Goal: Information Seeking & Learning: Learn about a topic

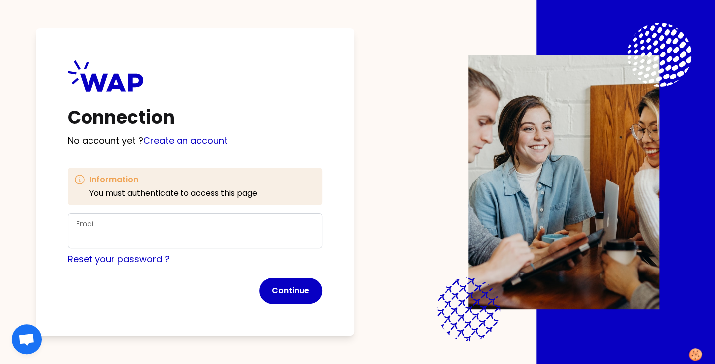
click at [96, 222] on div "Email" at bounding box center [195, 231] width 238 height 26
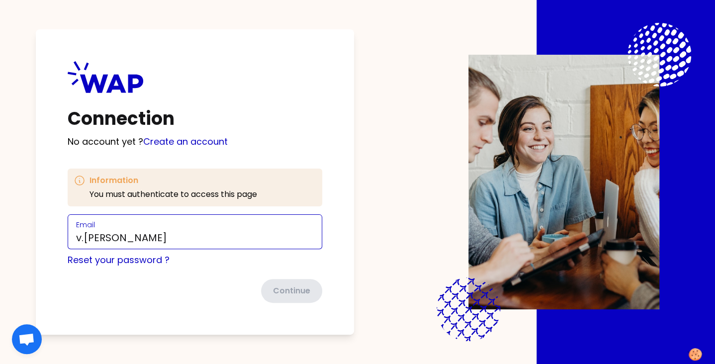
type input "[PERSON_NAME][EMAIL_ADDRESS][DOMAIN_NAME]"
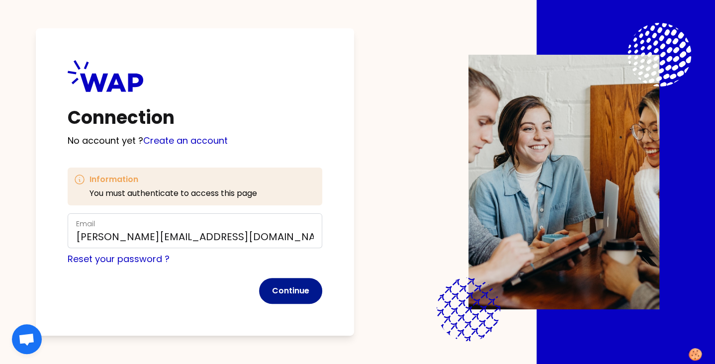
click at [288, 294] on button "Continue" at bounding box center [290, 291] width 63 height 26
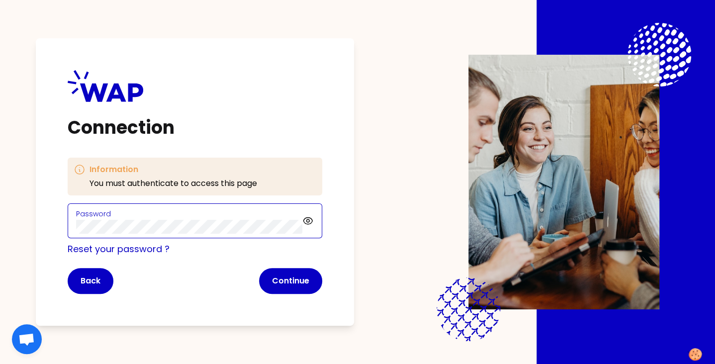
click button "Continue" at bounding box center [290, 281] width 63 height 26
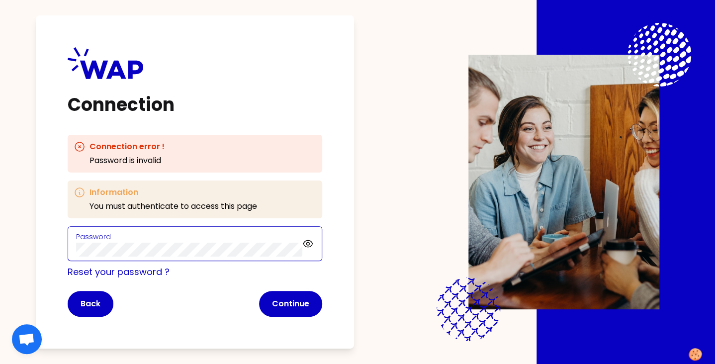
click button "Continue" at bounding box center [290, 304] width 63 height 26
click at [33, 238] on div "Connection Connection error ! Password is invalid Information You must authenti…" at bounding box center [357, 182] width 651 height 364
click at [308, 245] on icon at bounding box center [307, 243] width 3 height 3
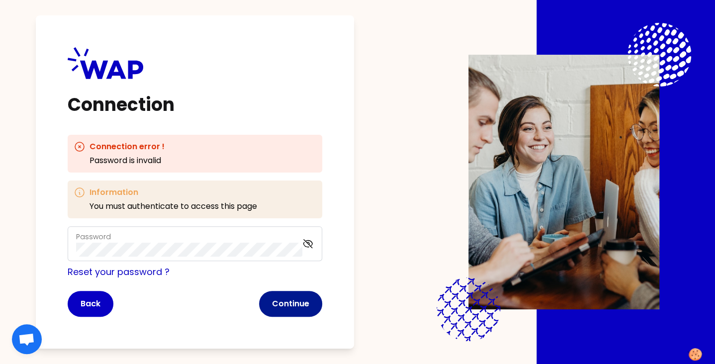
click at [298, 295] on button "Continue" at bounding box center [290, 304] width 63 height 26
click at [283, 303] on button "Continue" at bounding box center [290, 304] width 63 height 26
click at [280, 309] on button "Continue" at bounding box center [290, 304] width 63 height 26
click at [321, 300] on div "Back Continue" at bounding box center [195, 304] width 254 height 26
click at [286, 312] on button "Continue" at bounding box center [290, 304] width 63 height 26
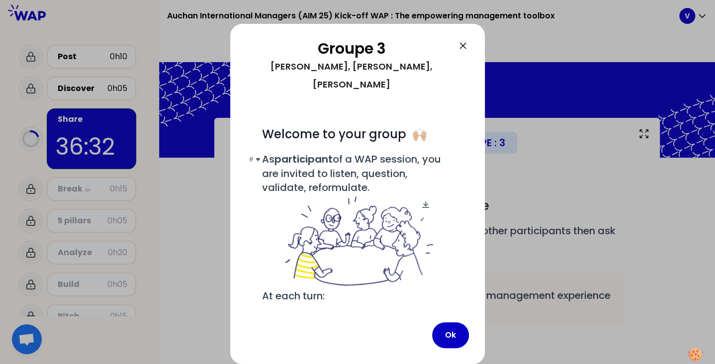
scroll to position [111, 0]
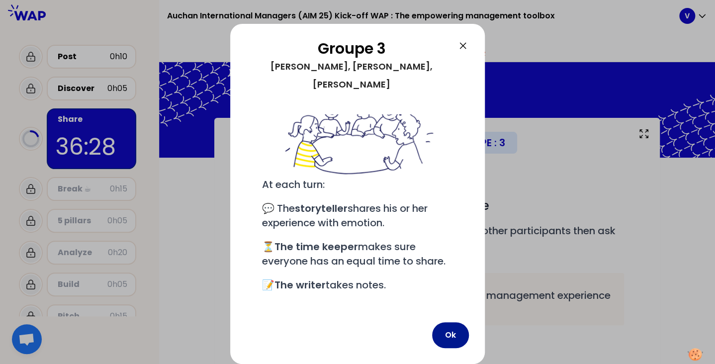
click at [453, 338] on button "Ok" at bounding box center [450, 335] width 37 height 26
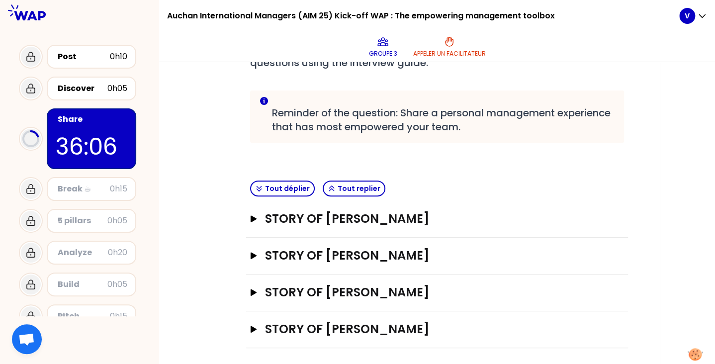
scroll to position [184, 0]
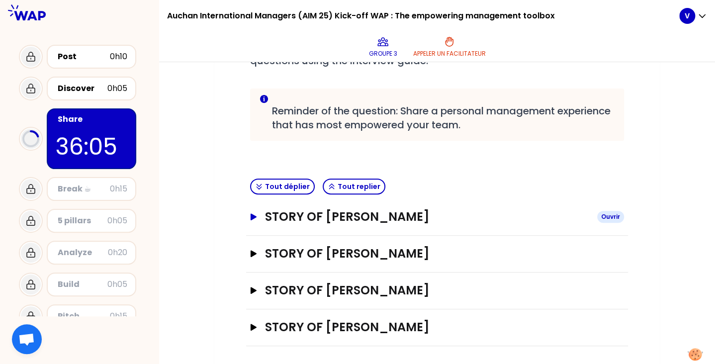
click at [265, 216] on h3 "STORY OF Monica Soare" at bounding box center [427, 217] width 324 height 16
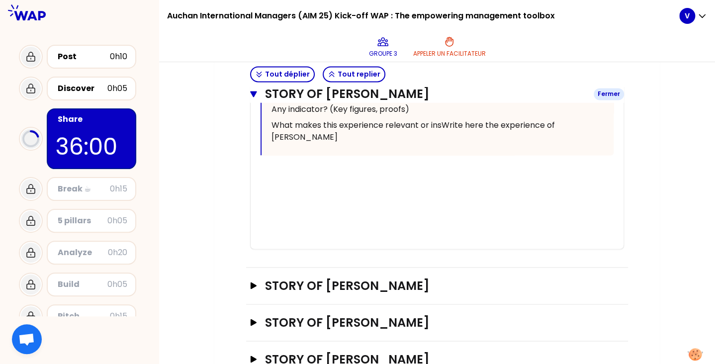
scroll to position [737, 0]
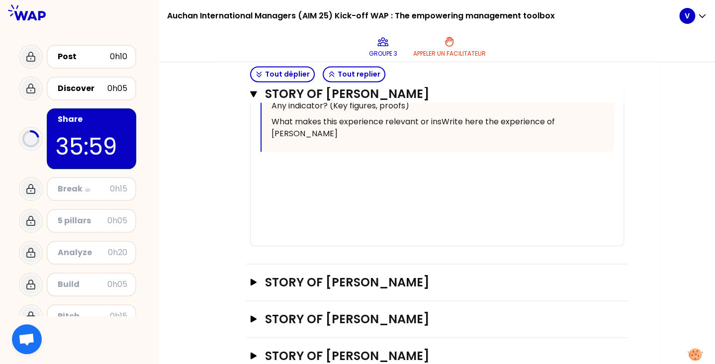
click at [276, 185] on div "﻿" at bounding box center [436, 179] width 353 height 12
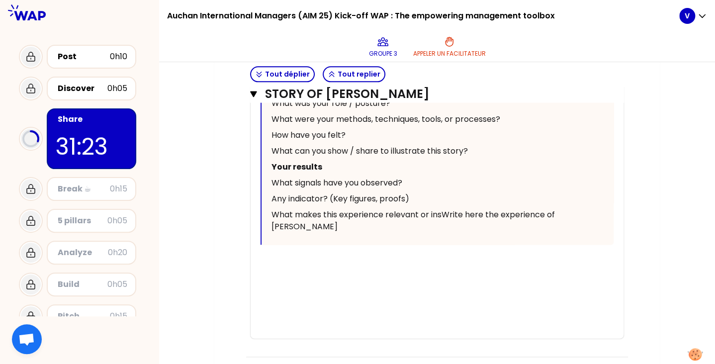
scroll to position [784, 0]
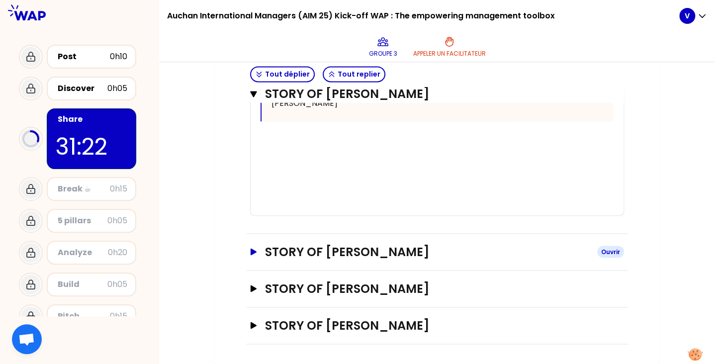
click at [326, 256] on h3 "STORY OF Veronika" at bounding box center [427, 251] width 324 height 16
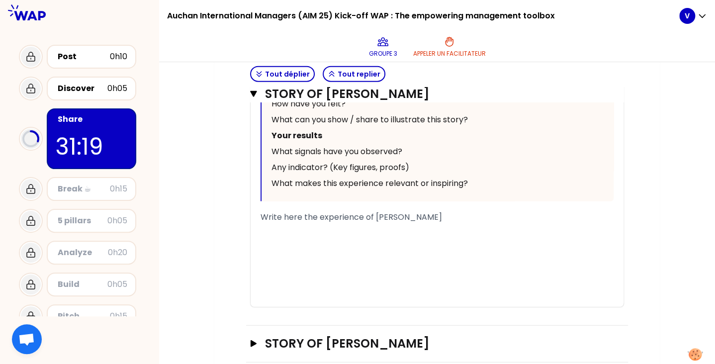
scroll to position [1197, 0]
click at [295, 246] on div "﻿" at bounding box center [436, 240] width 353 height 12
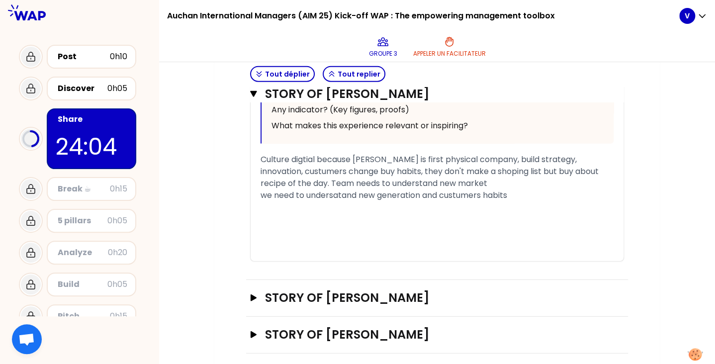
scroll to position [1280, 0]
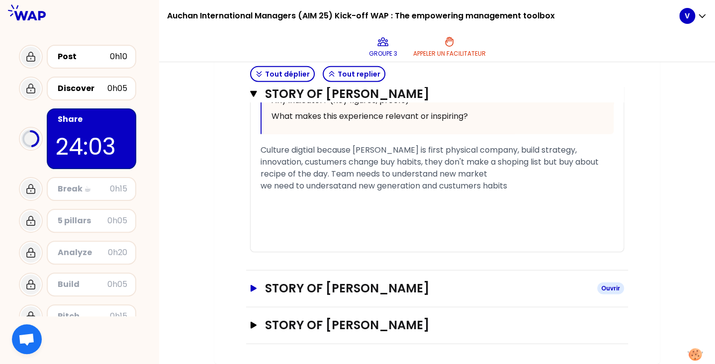
click at [320, 288] on h3 "STORY OF Mahdi Boukennat" at bounding box center [427, 288] width 324 height 16
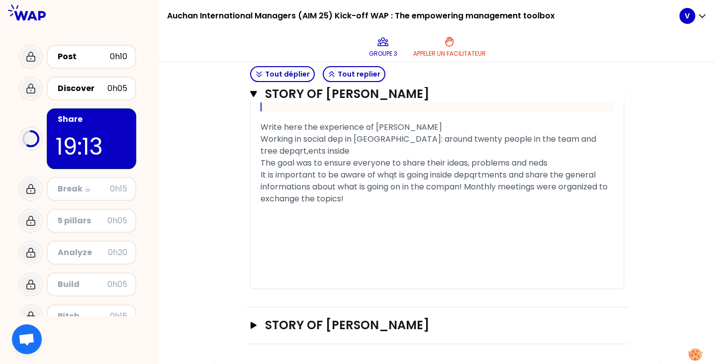
scroll to position [1932, 0]
click at [288, 331] on h3 "STORY OF Ruslan" at bounding box center [427, 325] width 324 height 16
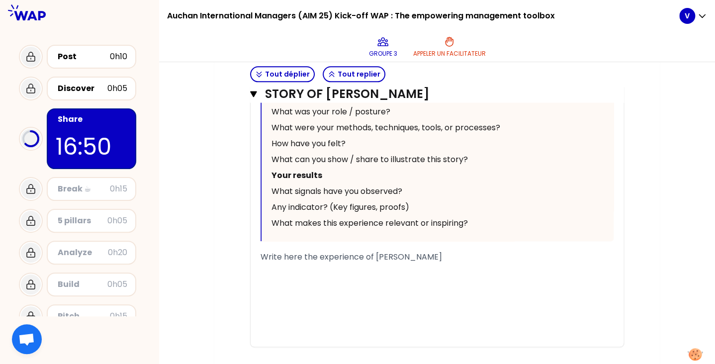
scroll to position [2429, 0]
click at [305, 274] on div "﻿" at bounding box center [436, 268] width 353 height 12
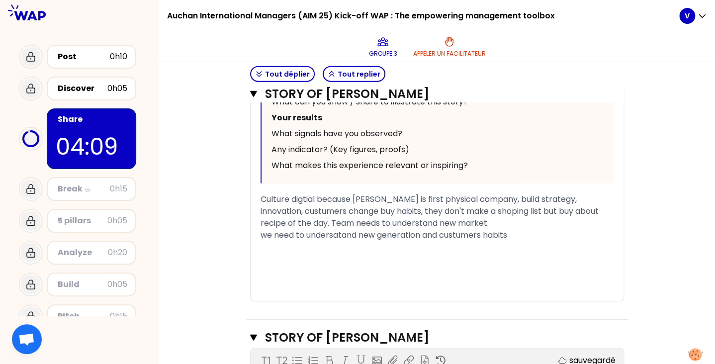
scroll to position [1226, 0]
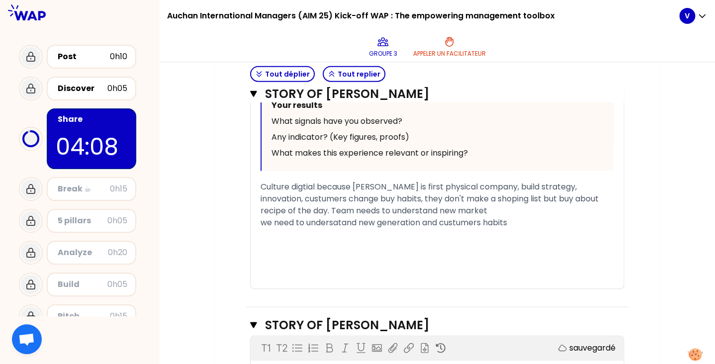
click at [301, 252] on div "﻿" at bounding box center [436, 247] width 353 height 12
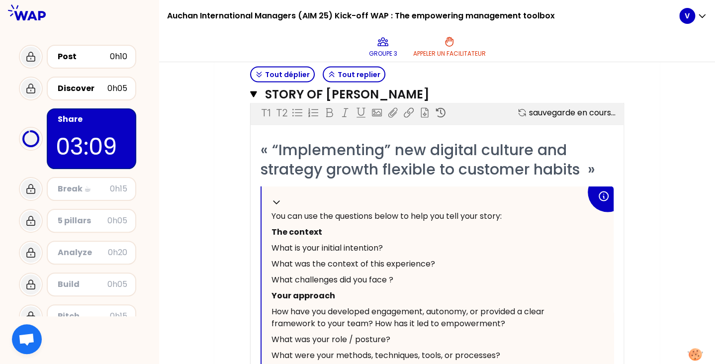
scroll to position [891, 0]
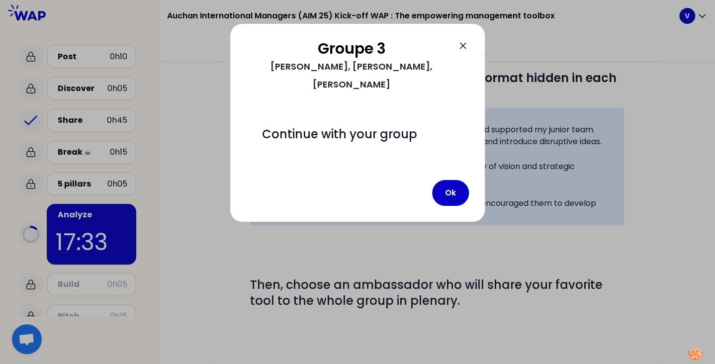
scroll to position [298, 0]
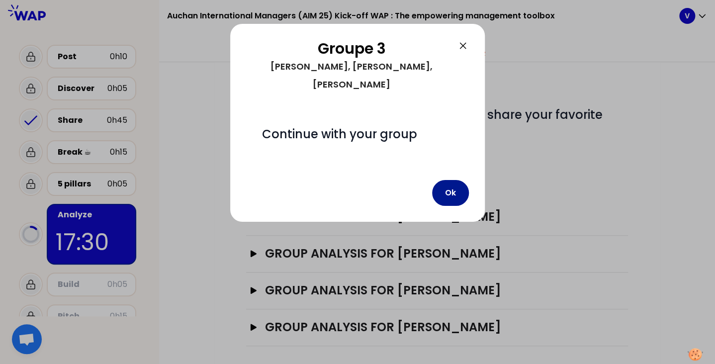
click at [450, 180] on button "Ok" at bounding box center [450, 193] width 37 height 26
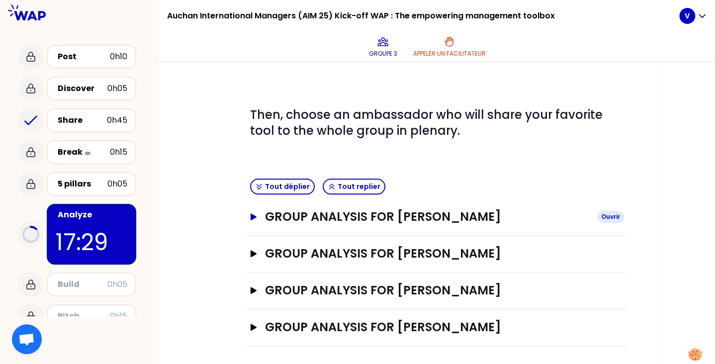
click at [299, 215] on h3 "GROUP ANALYSIS FOR [PERSON_NAME]" at bounding box center [427, 217] width 324 height 16
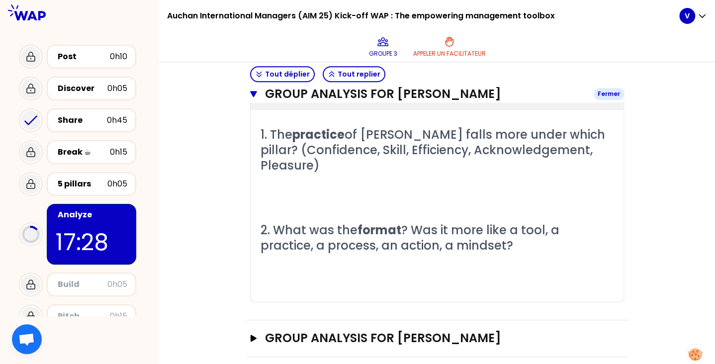
scroll to position [415, 0]
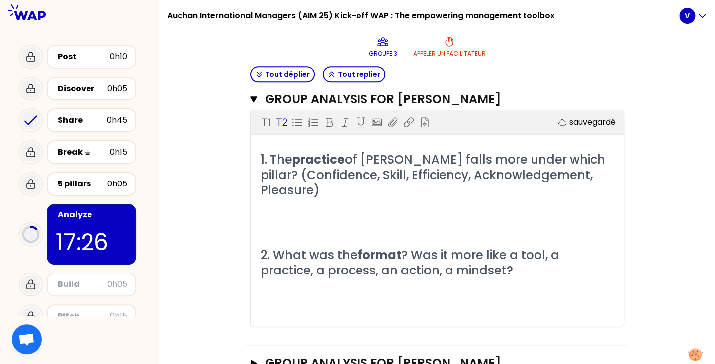
click at [293, 230] on div "1. The practice of Monica Soare falls more under which pillar? (Confidence, Ski…" at bounding box center [436, 239] width 353 height 175
click at [274, 207] on p "﻿" at bounding box center [436, 206] width 353 height 16
click at [300, 278] on p "﻿" at bounding box center [436, 286] width 353 height 16
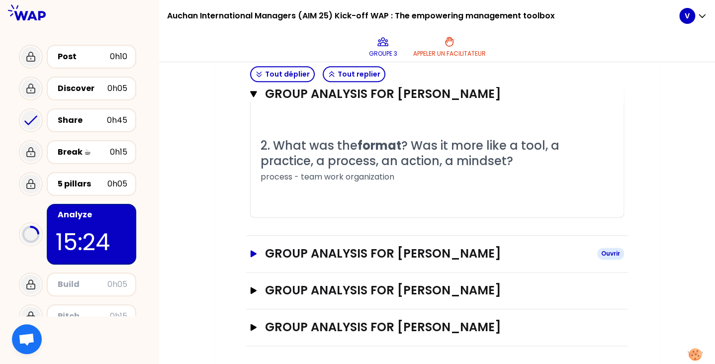
click at [331, 256] on h3 "GROUP ANALYSIS FOR [PERSON_NAME]" at bounding box center [427, 253] width 324 height 16
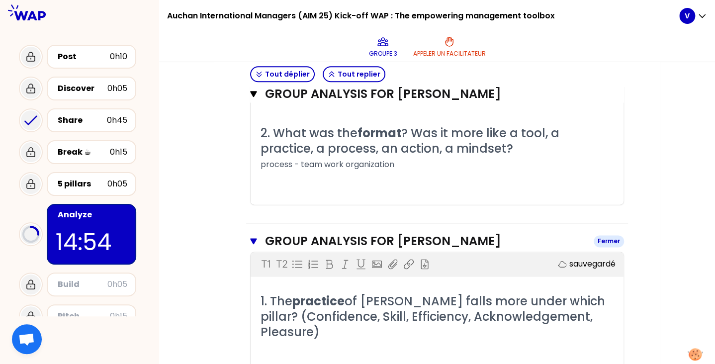
scroll to position [557, 0]
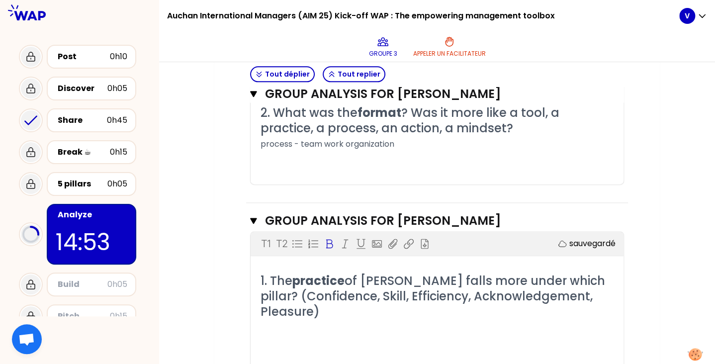
click at [275, 320] on p "﻿" at bounding box center [436, 328] width 353 height 16
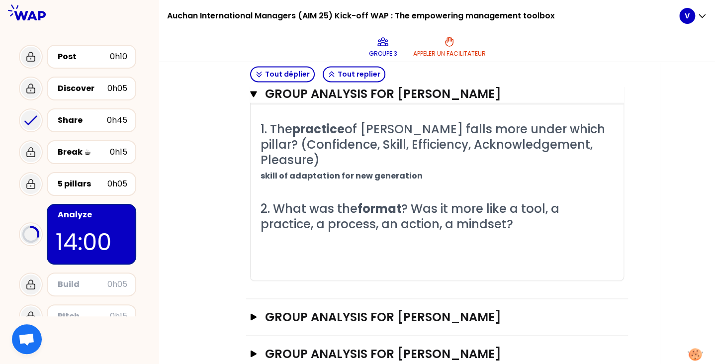
scroll to position [719, 0]
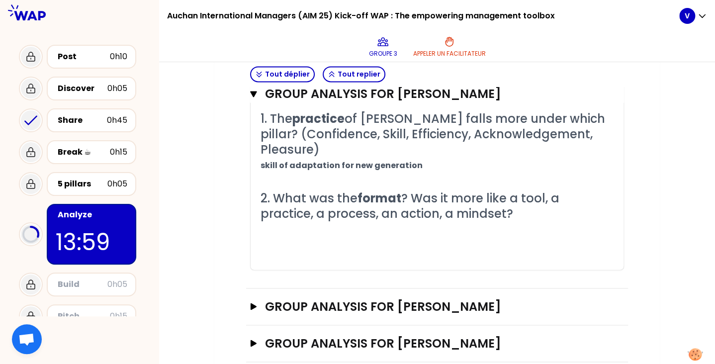
click at [278, 222] on p "﻿" at bounding box center [436, 230] width 353 height 16
click at [356, 298] on h3 "GROUP ANALYSIS FOR [PERSON_NAME]" at bounding box center [427, 306] width 324 height 16
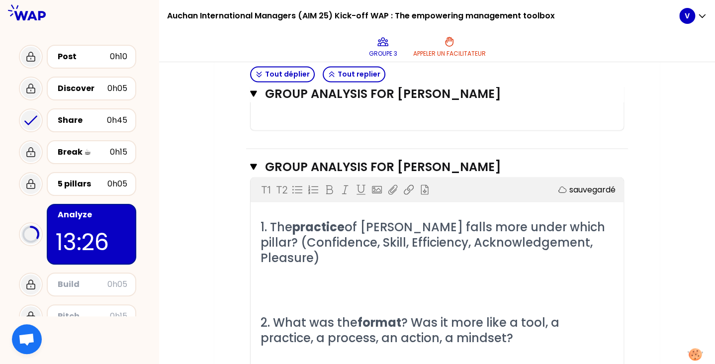
scroll to position [859, 0]
click at [279, 281] on p "﻿" at bounding box center [436, 289] width 353 height 16
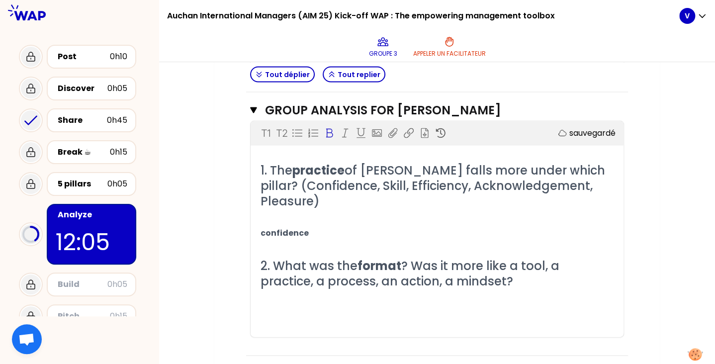
scroll to position [915, 0]
click at [275, 289] on p "﻿" at bounding box center [436, 297] width 353 height 16
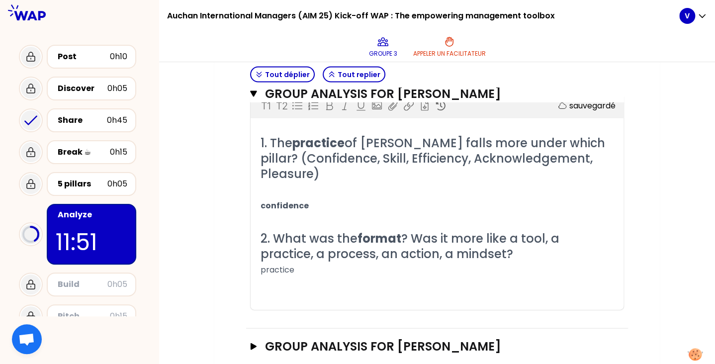
scroll to position [946, 0]
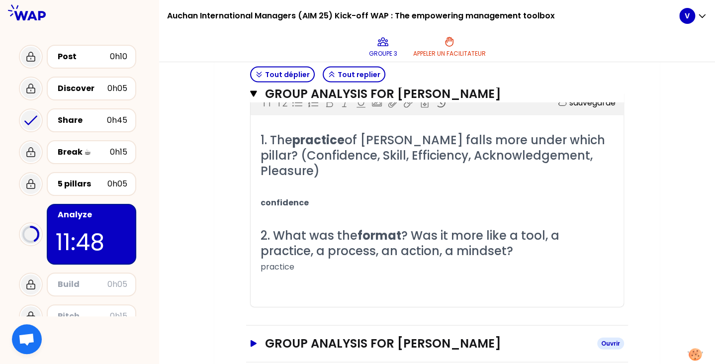
click at [308, 335] on h3 "GROUP ANALYSIS FOR [PERSON_NAME]" at bounding box center [427, 343] width 324 height 16
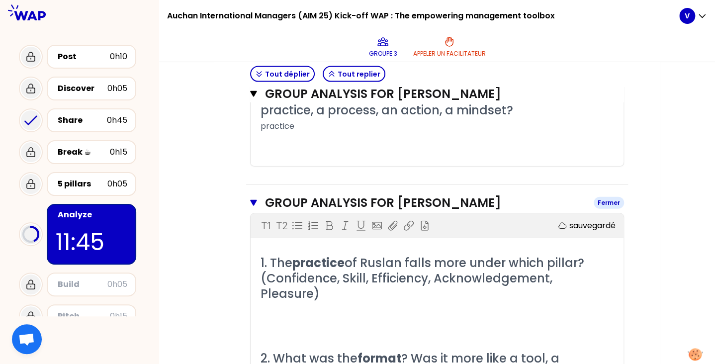
scroll to position [1087, 0]
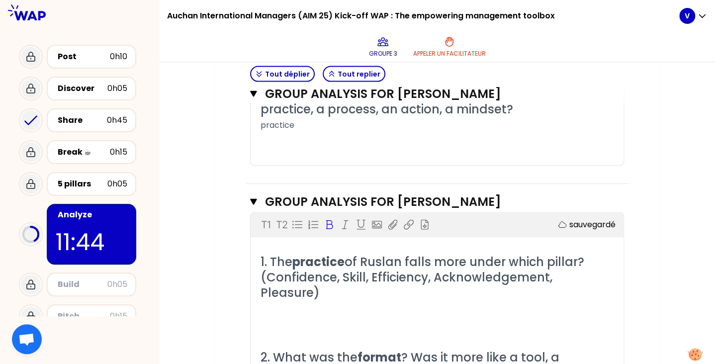
click at [274, 317] on p "﻿" at bounding box center [436, 325] width 353 height 16
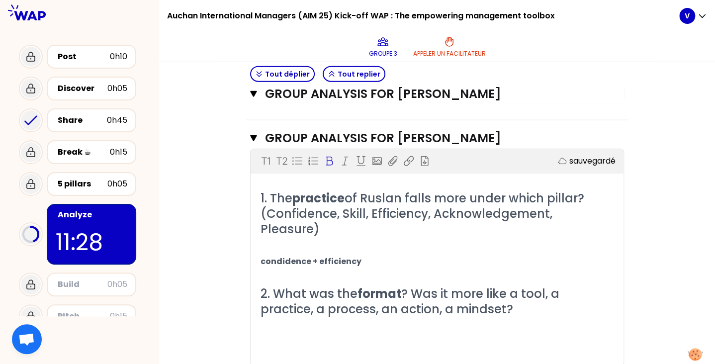
scroll to position [1156, 0]
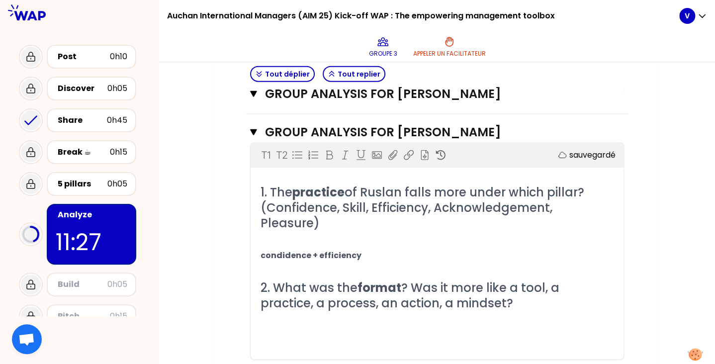
click at [271, 327] on p "﻿" at bounding box center [436, 335] width 353 height 16
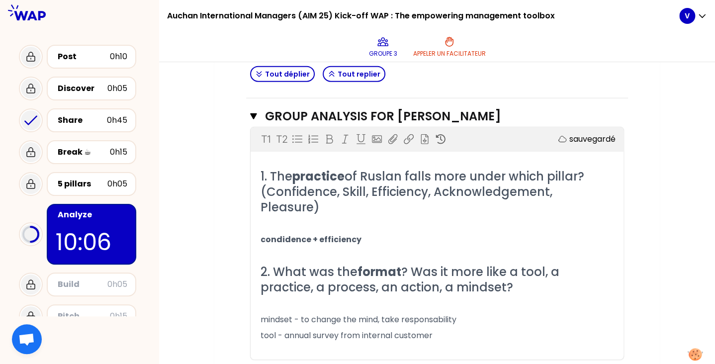
scroll to position [1171, 0]
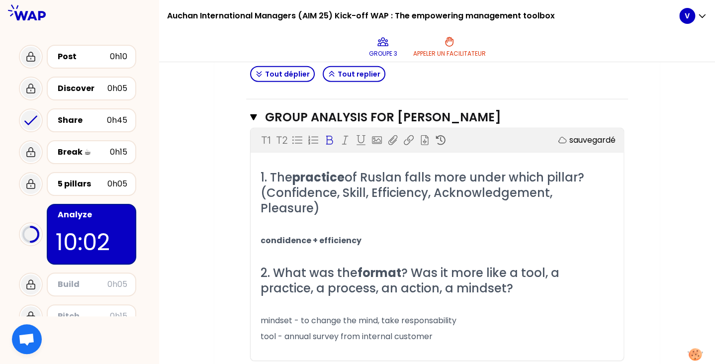
click at [391, 217] on p "﻿" at bounding box center [436, 225] width 353 height 16
click at [261, 235] on span "condidence + efficiency" at bounding box center [310, 240] width 101 height 11
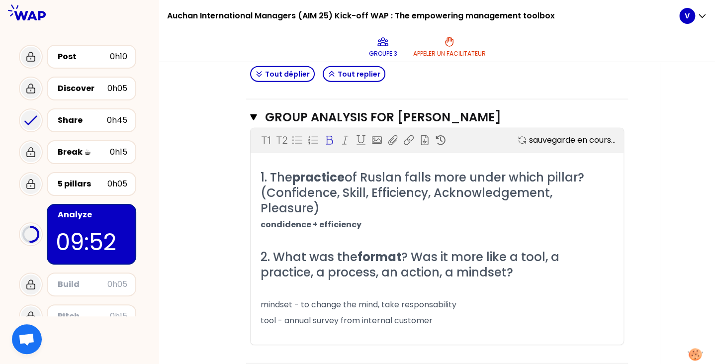
scroll to position [1156, 0]
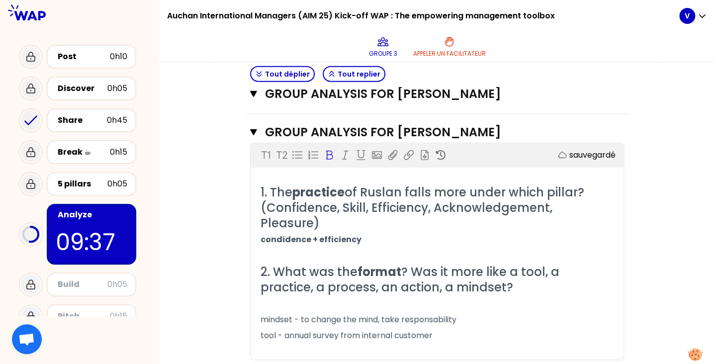
click at [310, 234] on span "condidence + efficiency" at bounding box center [310, 239] width 101 height 11
click at [280, 234] on span "condidence + efficiency" at bounding box center [310, 239] width 101 height 11
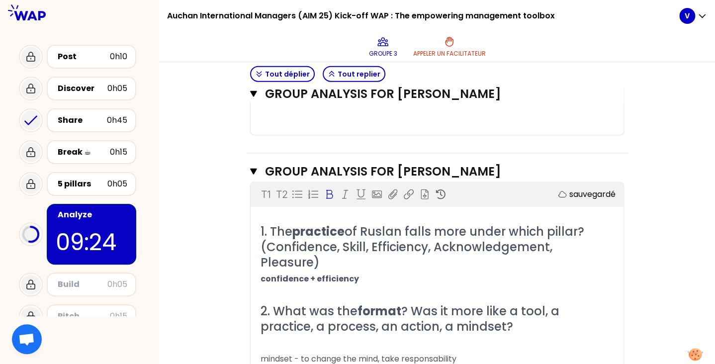
scroll to position [1141, 0]
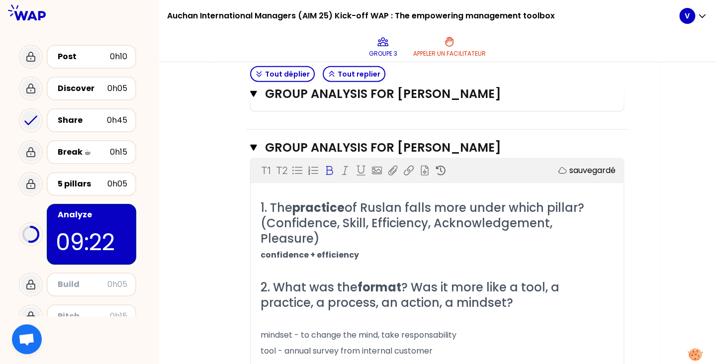
click at [263, 249] on span "confidence + efficiency" at bounding box center [309, 254] width 98 height 11
click at [305, 249] on span "Confidence + efficiency" at bounding box center [310, 254] width 100 height 11
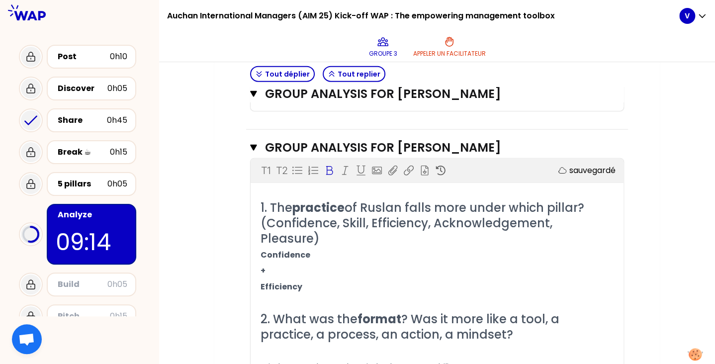
click at [323, 247] on p "Confidence" at bounding box center [436, 255] width 353 height 16
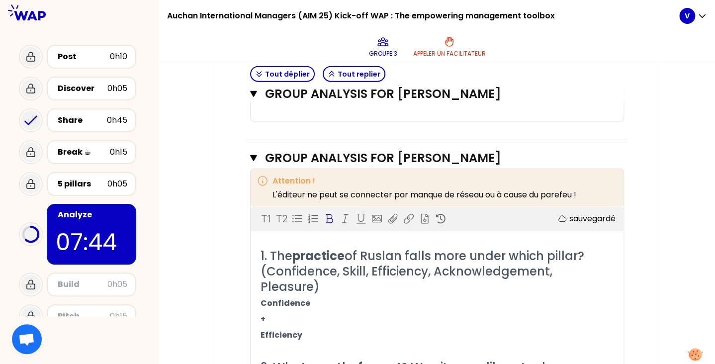
scroll to position [1169, 0]
drag, startPoint x: 477, startPoint y: 267, endPoint x: 253, endPoint y: 270, distance: 223.6
click at [253, 270] on div "1. The practice of Ruslan falls more under which pillar? (Confidence, Skill, Ef…" at bounding box center [436, 350] width 373 height 207
copy span "Confidence given to the team to lead internal issue"
click at [474, 295] on p "Confidence given to the team to lead internal issue" at bounding box center [436, 303] width 353 height 16
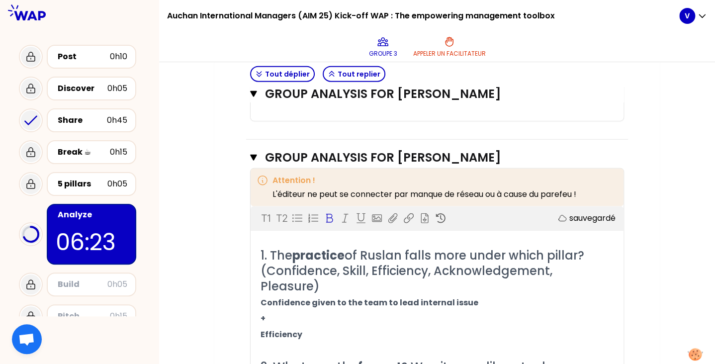
drag, startPoint x: 474, startPoint y: 268, endPoint x: 465, endPoint y: 271, distance: 10.1
click at [465, 295] on p "Confidence given to the team to lead internal issue" at bounding box center [436, 303] width 353 height 16
click at [477, 295] on p "Confidence given to the team to lead internal issue" at bounding box center [436, 303] width 353 height 16
drag, startPoint x: 477, startPoint y: 271, endPoint x: 370, endPoint y: 273, distance: 107.4
click at [370, 295] on p "Confidence given to the team to lead internal issue" at bounding box center [436, 303] width 353 height 16
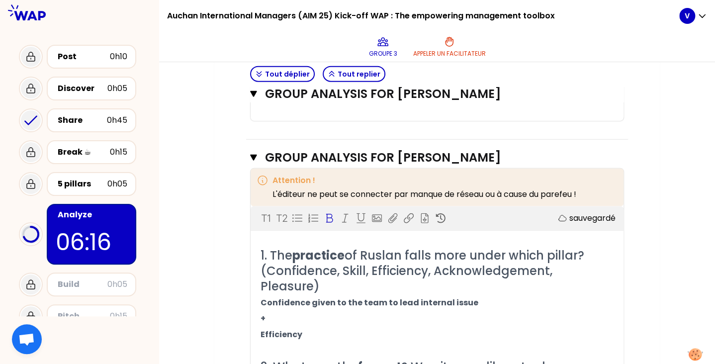
drag, startPoint x: 329, startPoint y: 302, endPoint x: 257, endPoint y: 267, distance: 80.0
click at [257, 267] on div "1. The practice of Ruslan falls more under which pillar? (Confidence, Skill, Ef…" at bounding box center [436, 350] width 373 height 207
copy div "Confidence given to the team to lead internal issue + Efficiency"
click at [257, 267] on div "1. The practice of Ruslan falls more under which pillar? (Confidence, Skill, Ef…" at bounding box center [436, 350] width 373 height 207
click at [325, 326] on p "Efficiency" at bounding box center [436, 334] width 353 height 16
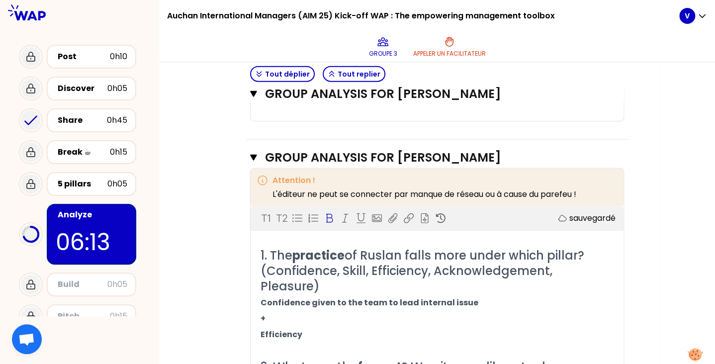
click at [297, 297] on span "Confidence given to the team to lead internal issue" at bounding box center [369, 302] width 218 height 11
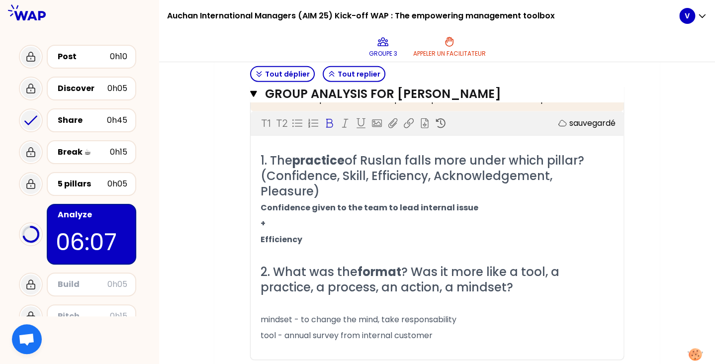
scroll to position [1175, 0]
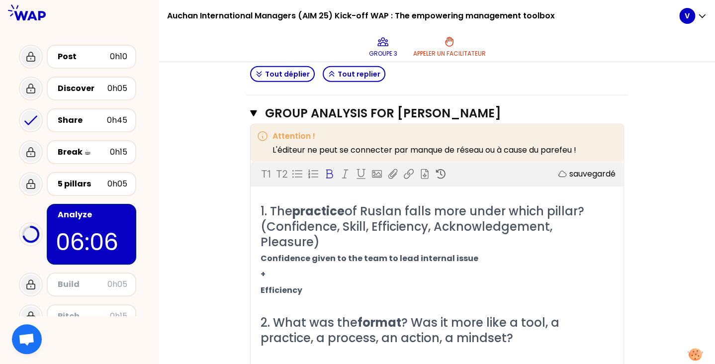
click at [311, 252] on span "Confidence given to the team to lead internal issue" at bounding box center [369, 257] width 218 height 11
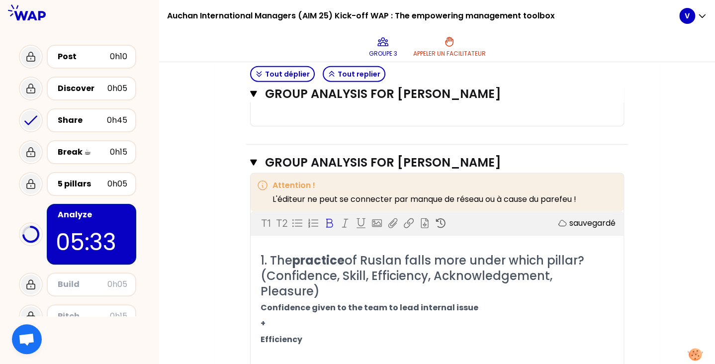
scroll to position [1198, 0]
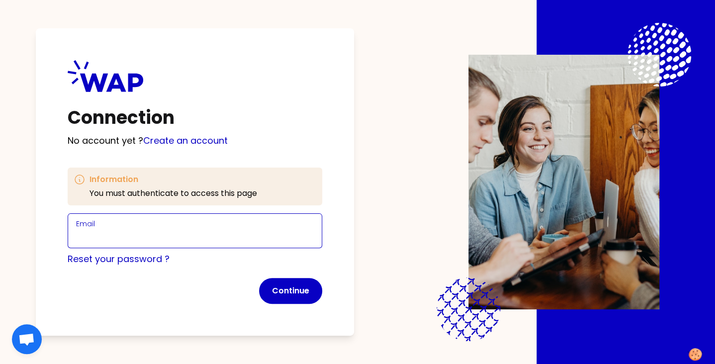
click at [167, 231] on input "Email" at bounding box center [195, 237] width 238 height 14
type input "[PERSON_NAME][EMAIL_ADDRESS][DOMAIN_NAME]"
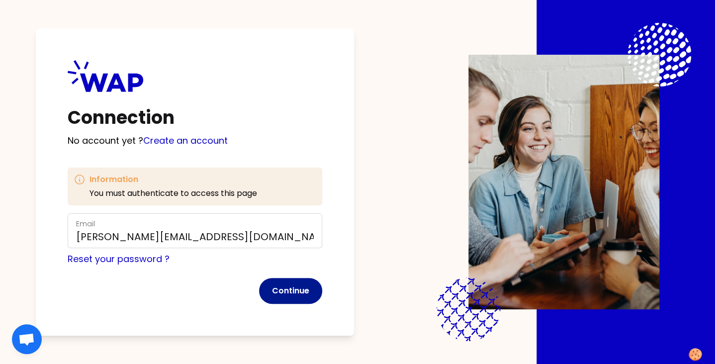
click at [305, 287] on button "Continue" at bounding box center [290, 291] width 63 height 26
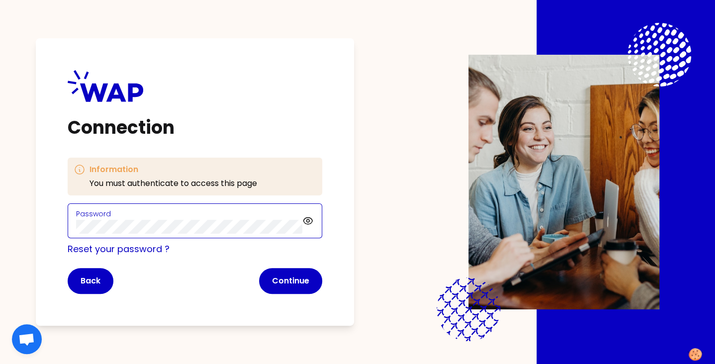
click button "Continue" at bounding box center [290, 281] width 63 height 26
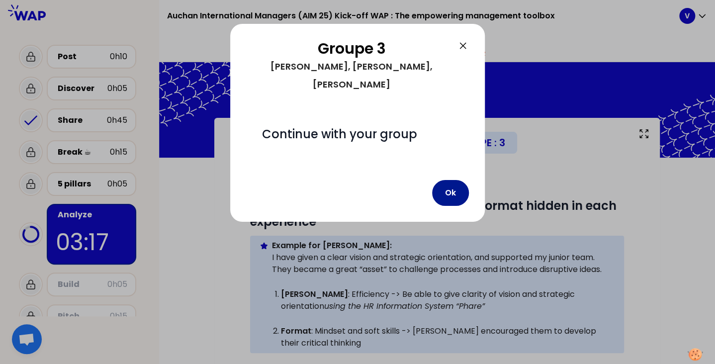
click at [453, 180] on button "Ok" at bounding box center [450, 193] width 37 height 26
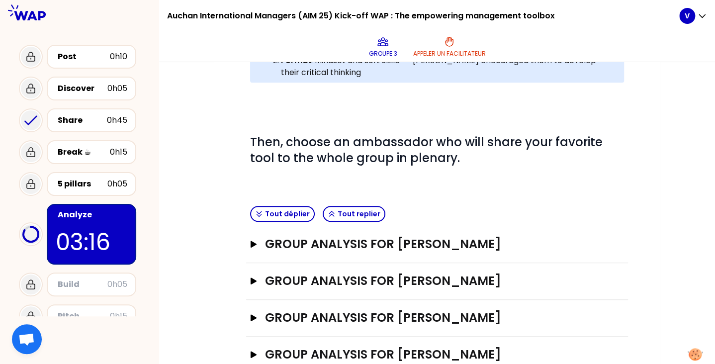
scroll to position [298, 0]
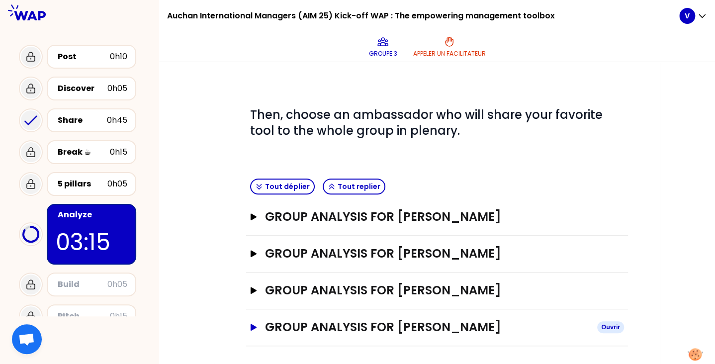
click at [322, 322] on h3 "GROUP ANALYSIS FOR [PERSON_NAME]" at bounding box center [427, 327] width 324 height 16
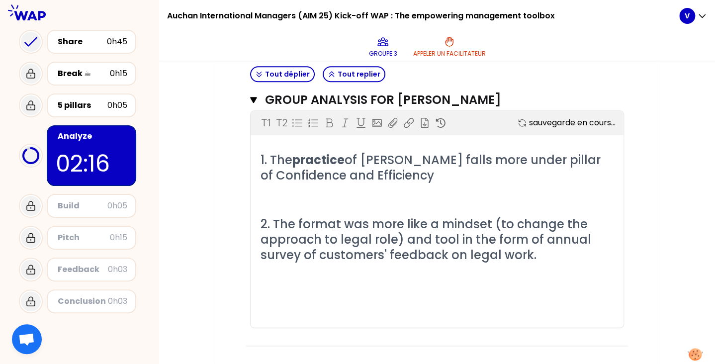
scroll to position [492, 0]
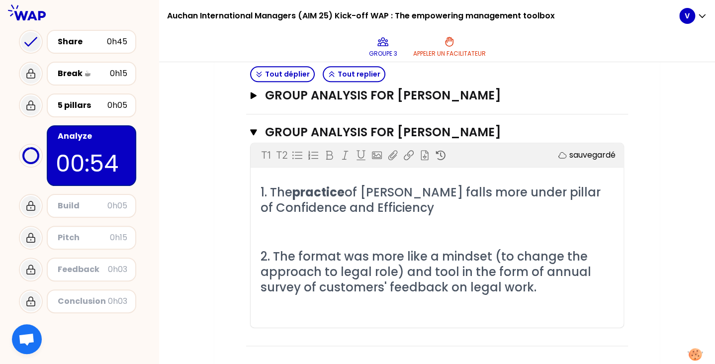
drag, startPoint x: 171, startPoint y: 256, endPoint x: 168, endPoint y: 270, distance: 14.2
